Goal: Contribute content: Add original content to the website for others to see

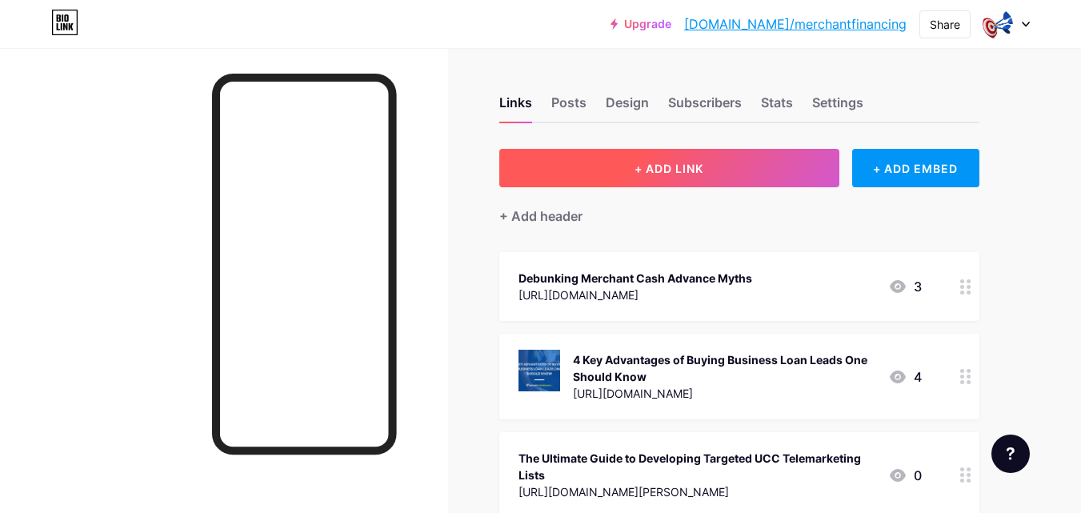
click at [670, 170] on span "+ ADD LINK" at bounding box center [668, 169] width 69 height 14
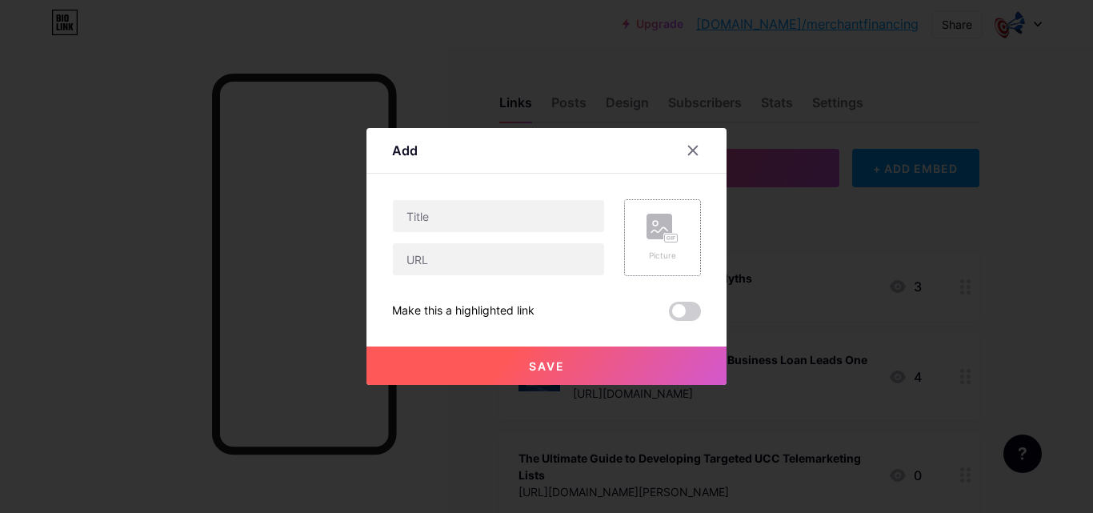
click at [654, 246] on div "Picture" at bounding box center [662, 238] width 32 height 48
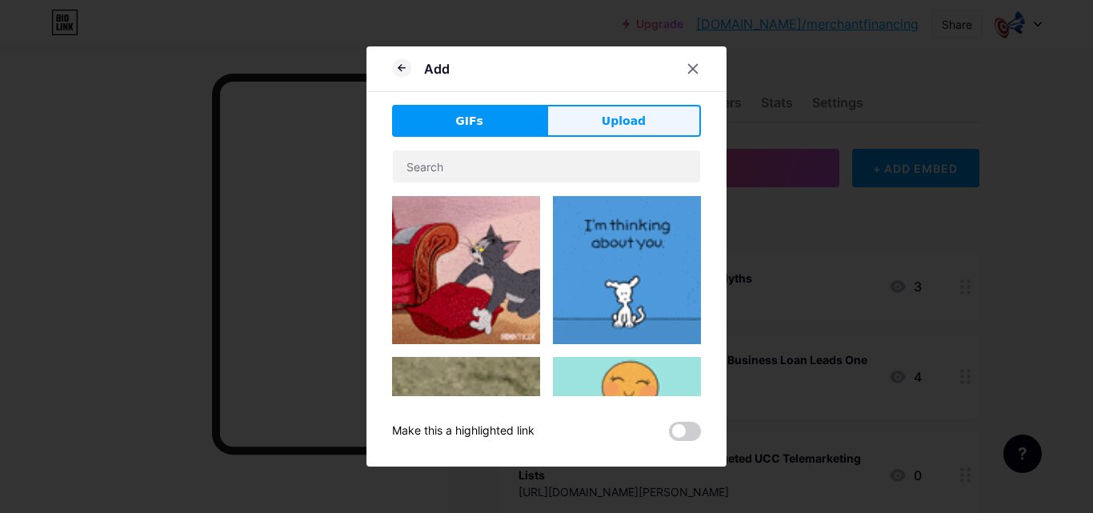
click at [621, 121] on span "Upload" at bounding box center [624, 121] width 44 height 17
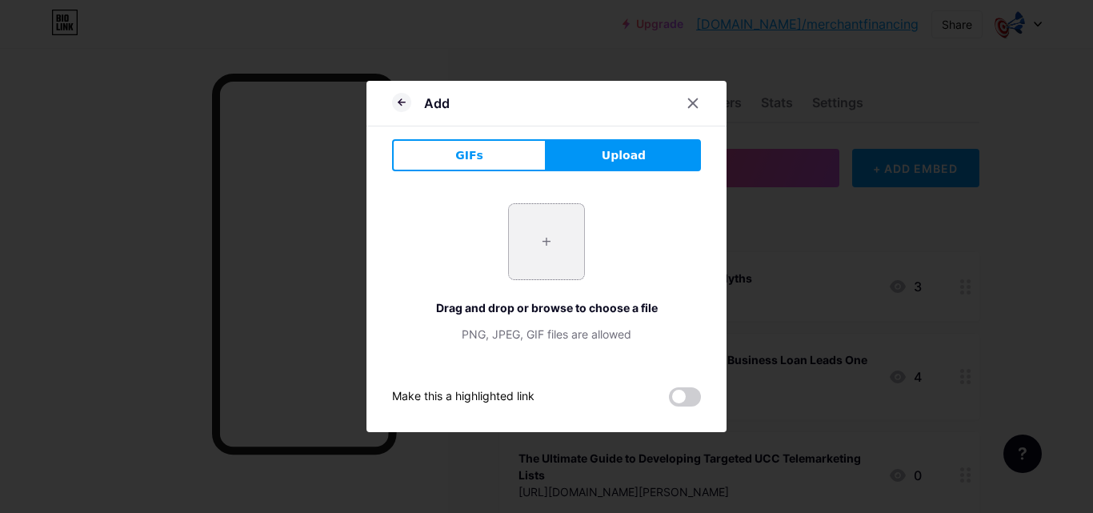
click at [547, 227] on input "file" at bounding box center [546, 241] width 75 height 75
type input "C:\fakepath\business loan leads.jpg"
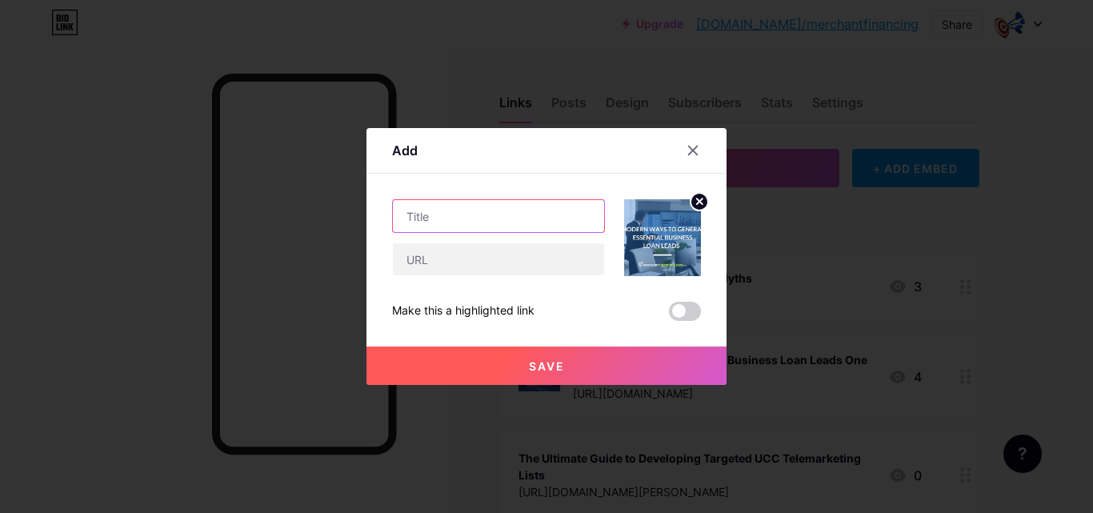
click at [461, 218] on input "text" at bounding box center [498, 216] width 211 height 32
paste input "3 Modern Ways to Generate Essential Business Loan Leads"
type input "3 Modern Ways to Generate Essential Business Loan Leads"
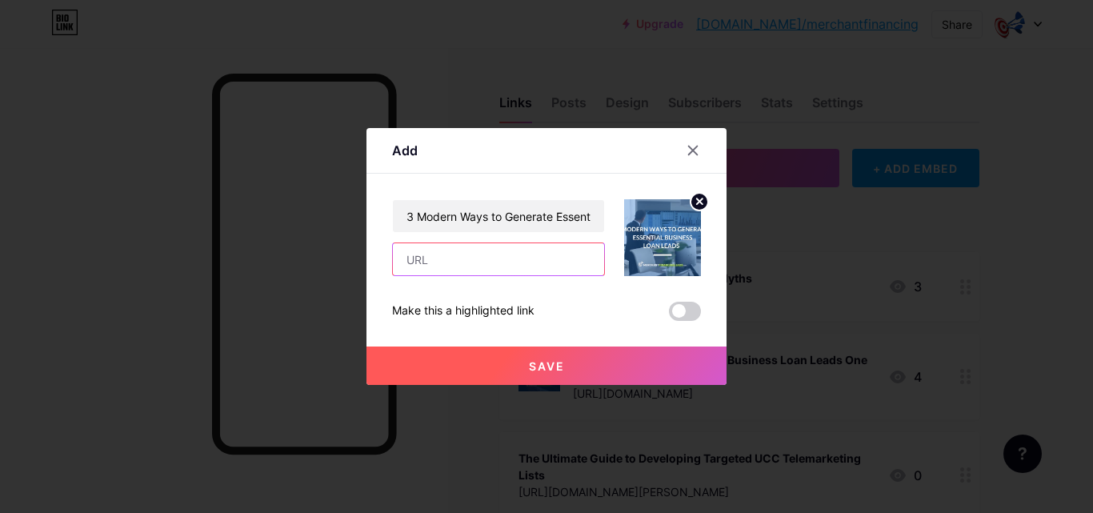
click at [503, 273] on input "text" at bounding box center [498, 259] width 211 height 32
paste input "[URL][DOMAIN_NAME]"
type input "[URL][DOMAIN_NAME]"
click at [680, 321] on div "Save" at bounding box center [546, 353] width 360 height 64
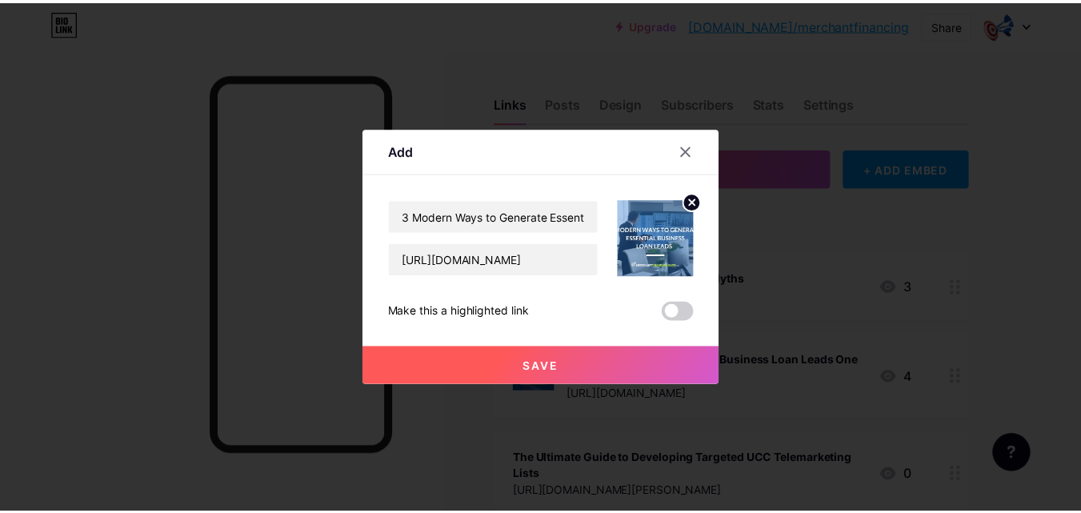
scroll to position [0, 0]
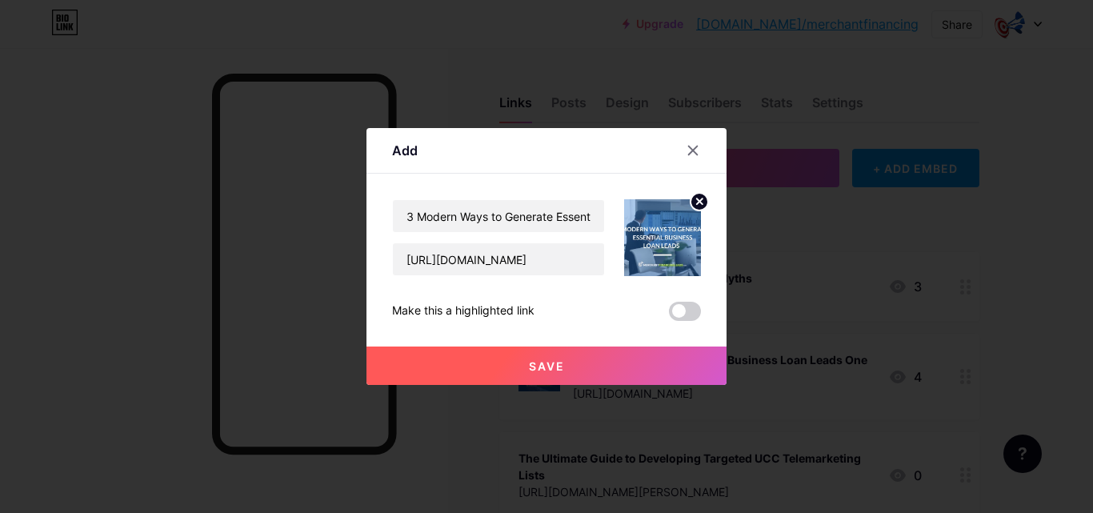
click at [682, 316] on span at bounding box center [685, 311] width 32 height 19
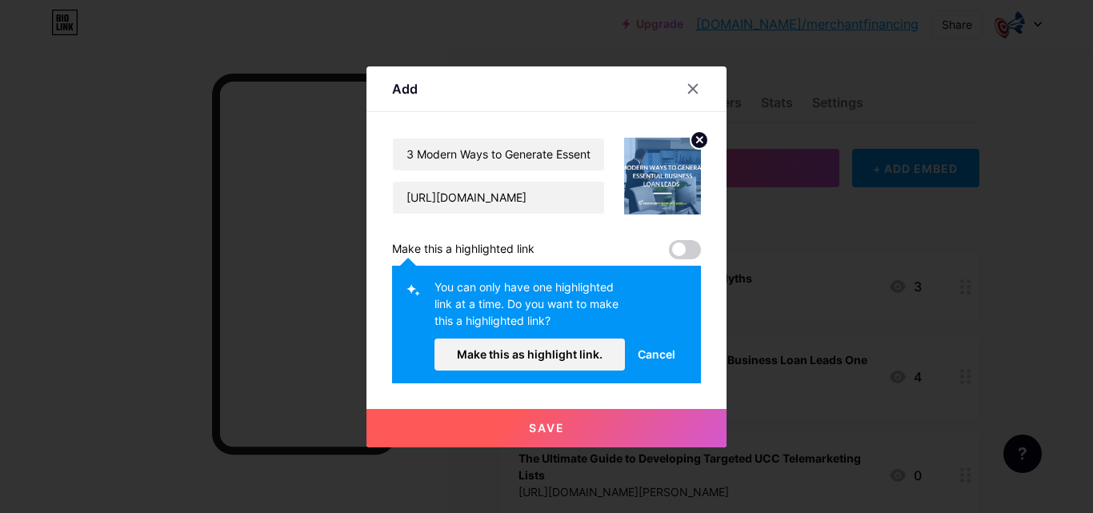
click at [652, 351] on span "Cancel" at bounding box center [657, 354] width 38 height 17
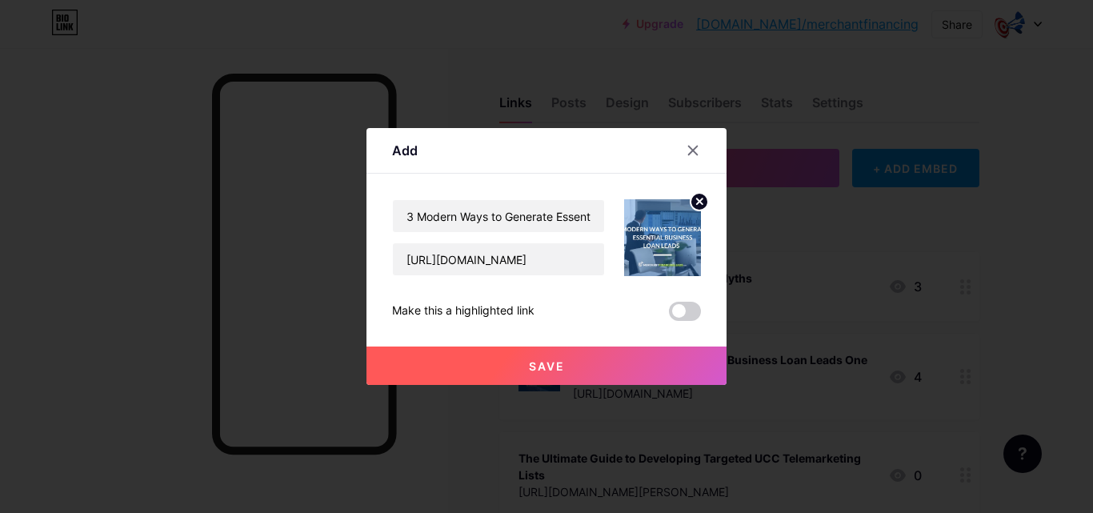
click at [540, 373] on button "Save" at bounding box center [546, 365] width 360 height 38
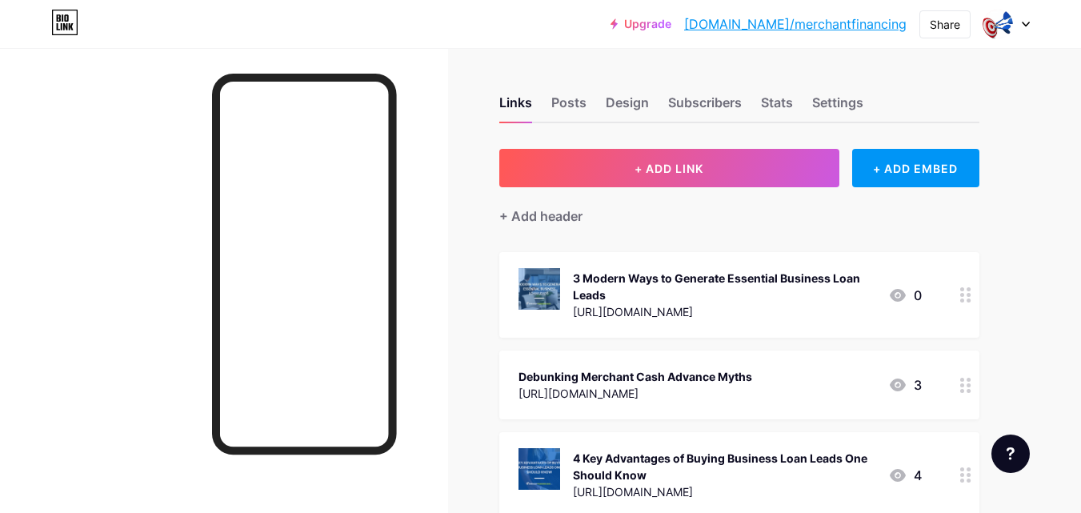
click at [854, 25] on link "[DOMAIN_NAME]/merchantfinancing" at bounding box center [795, 23] width 222 height 19
